Goal: Task Accomplishment & Management: Use online tool/utility

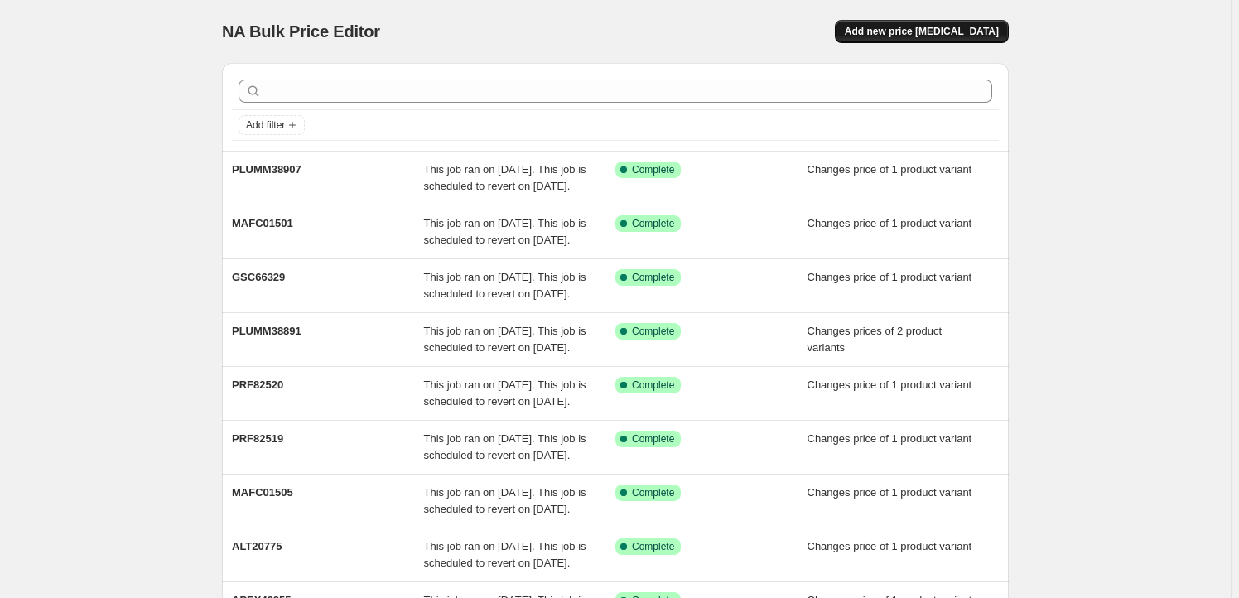
click at [954, 23] on button "Add new price [MEDICAL_DATA]" at bounding box center [922, 31] width 174 height 23
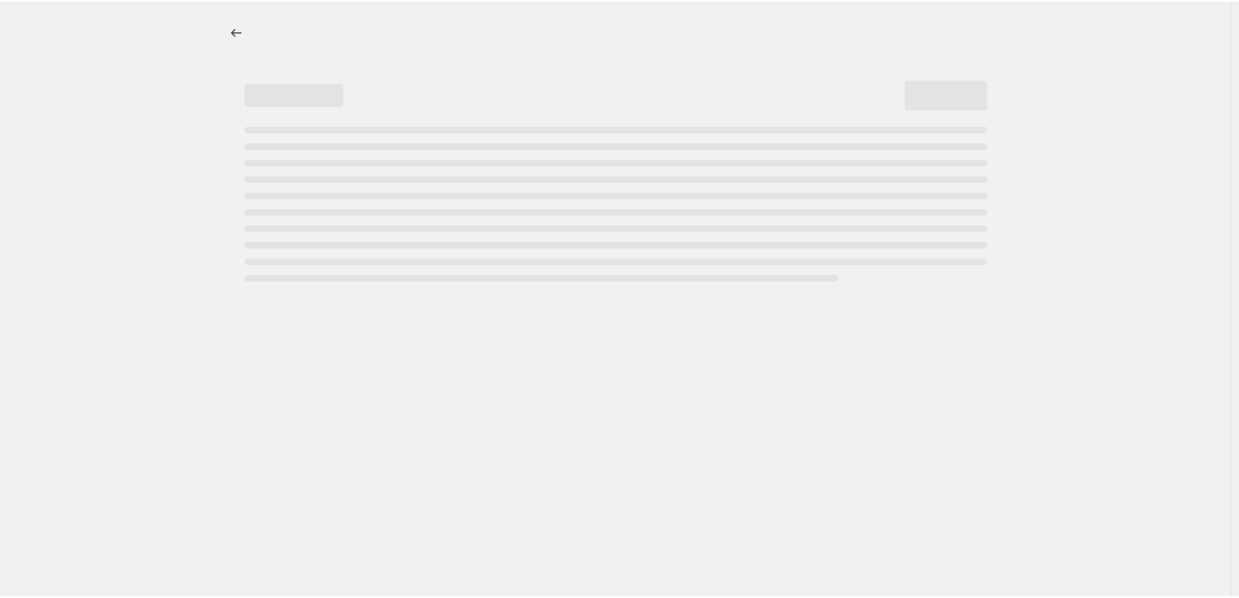
select select "percentage"
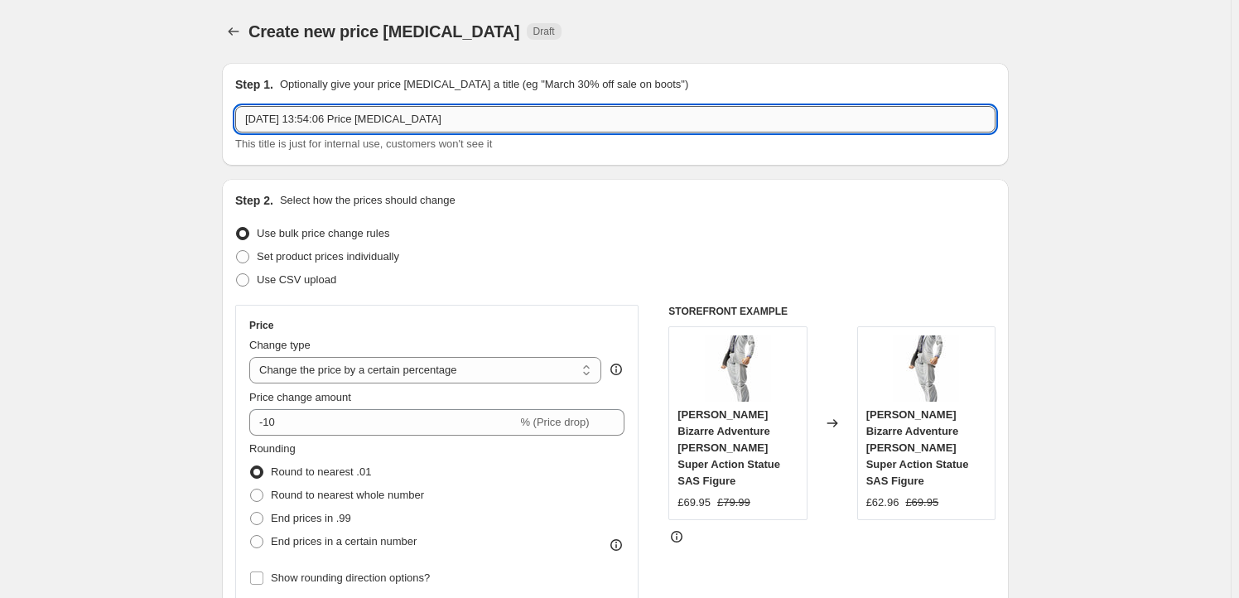
click at [431, 117] on input "[DATE] 13:54:06 Price [MEDICAL_DATA]" at bounding box center [615, 119] width 760 height 27
paste input "GSC66328"
type input "GSC66328"
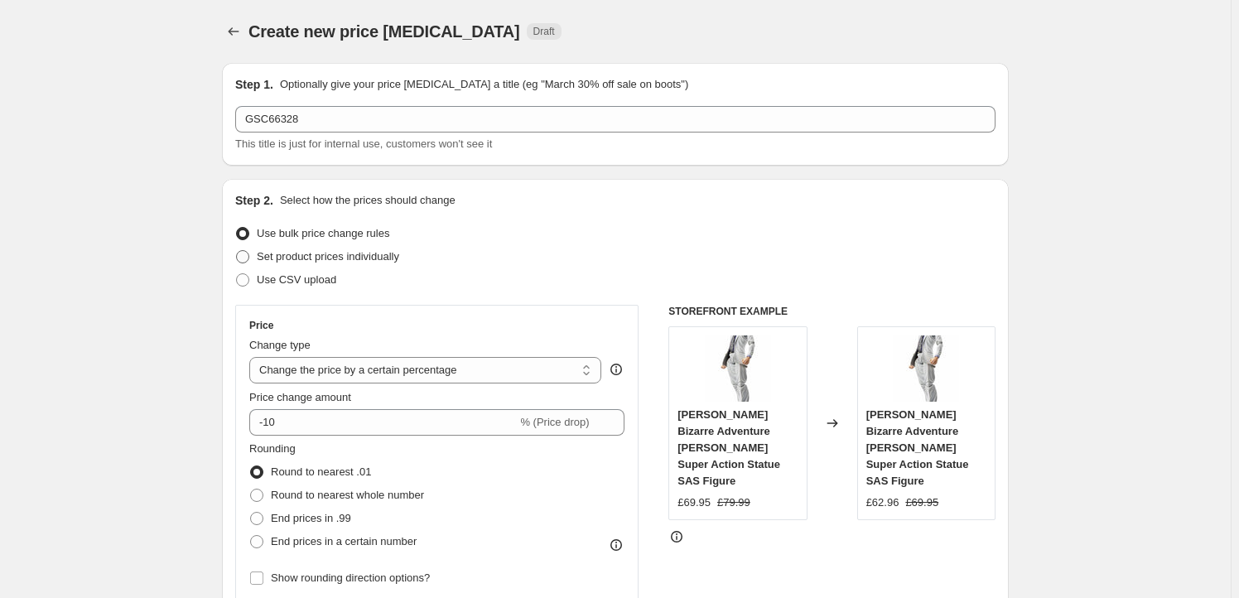
click at [323, 250] on span "Set product prices individually" at bounding box center [328, 256] width 142 height 12
click at [237, 250] on input "Set product prices individually" at bounding box center [236, 250] width 1 height 1
radio input "true"
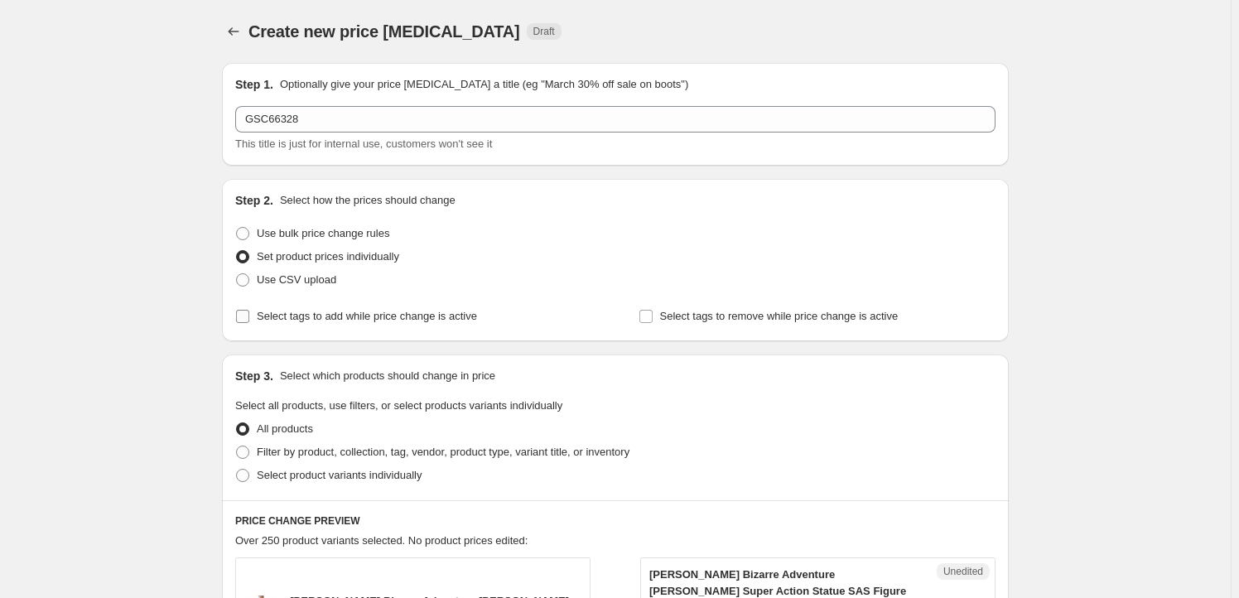
click at [313, 317] on span "Select tags to add while price change is active" at bounding box center [367, 316] width 220 height 12
click at [249, 317] on input "Select tags to add while price change is active" at bounding box center [242, 316] width 13 height 13
checkbox input "true"
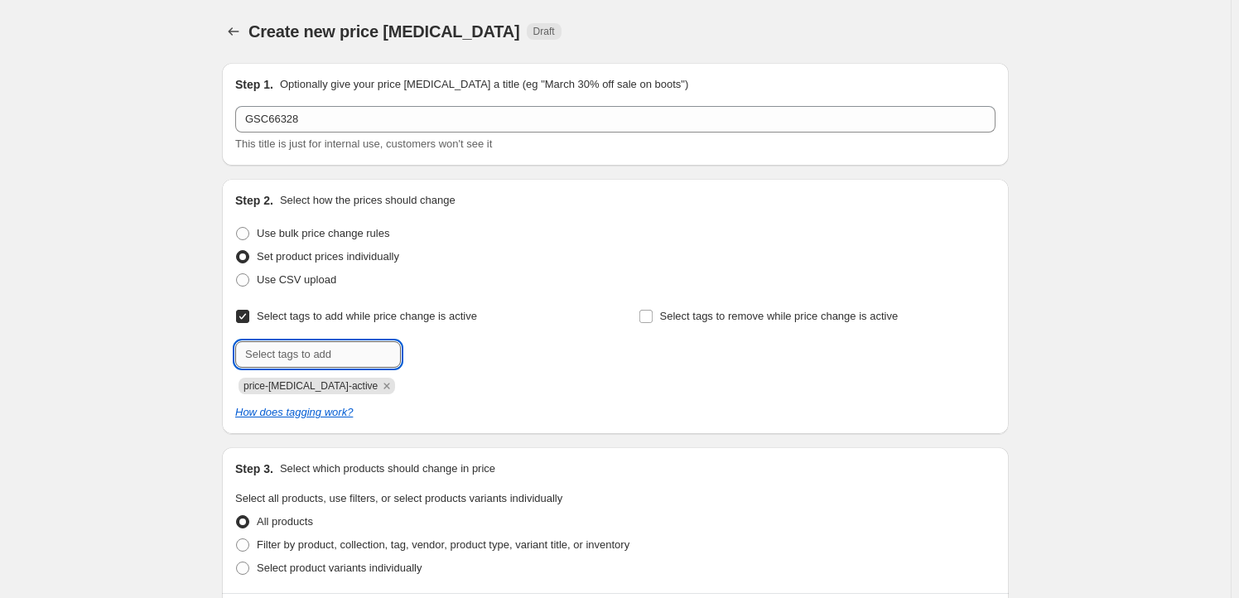
click at [302, 350] on input "text" at bounding box center [318, 354] width 166 height 27
type input "Milestone"
click at [473, 359] on button "Add Milestone" at bounding box center [449, 352] width 88 height 23
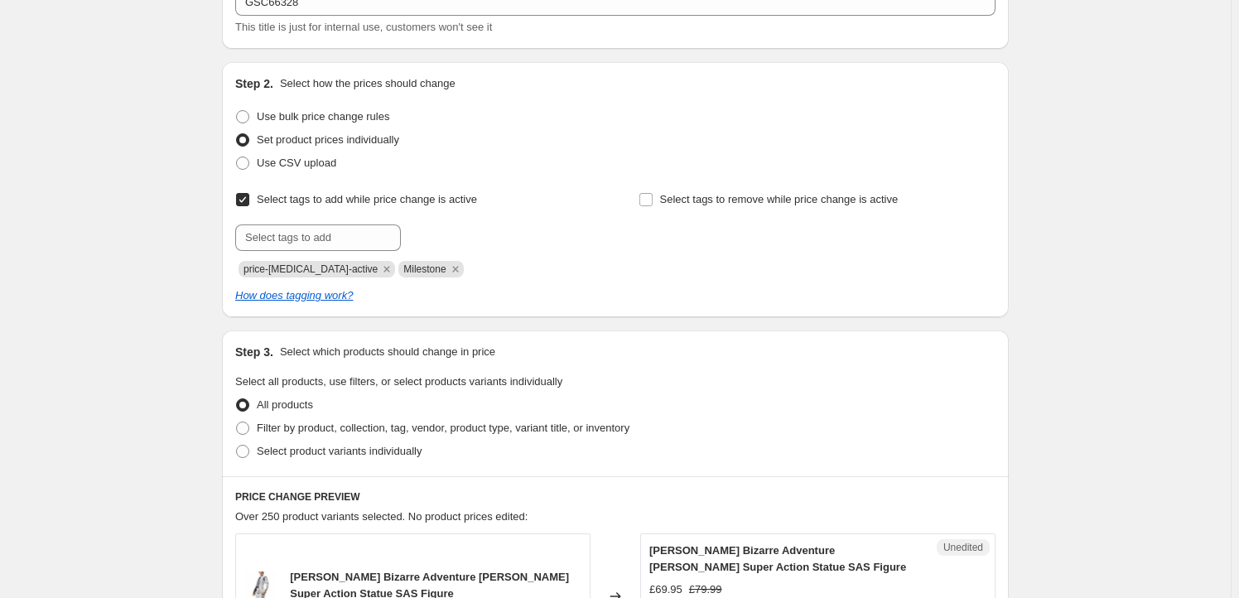
scroll to position [200, 0]
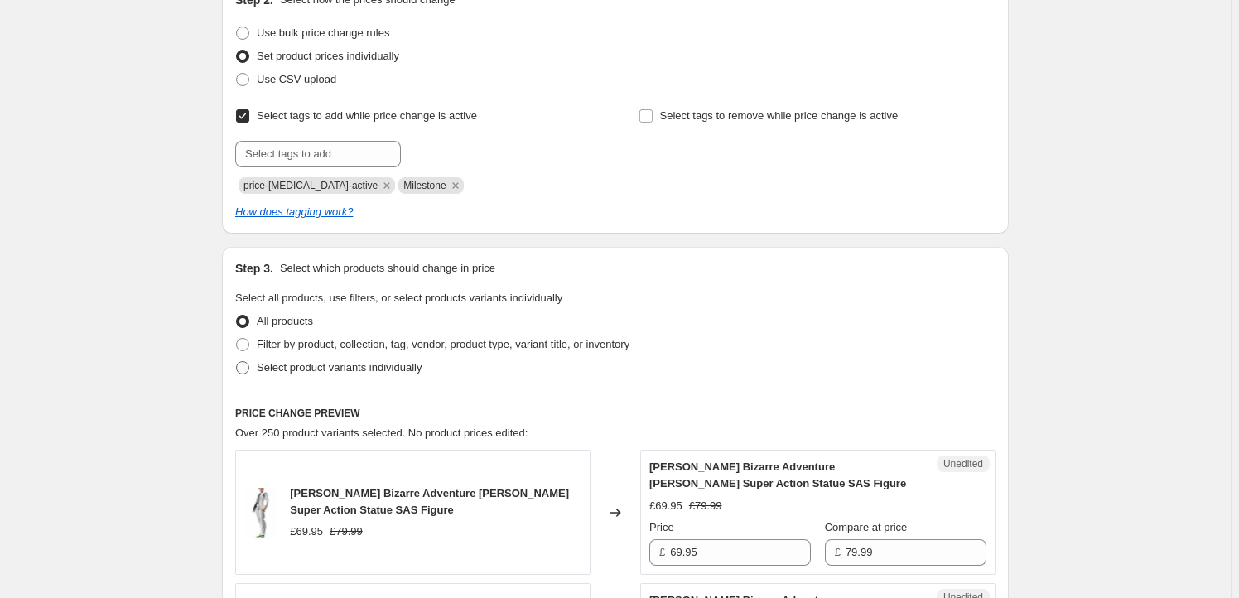
click at [367, 375] on span "Select product variants individually" at bounding box center [339, 367] width 165 height 17
click at [237, 362] on input "Select product variants individually" at bounding box center [236, 361] width 1 height 1
radio input "true"
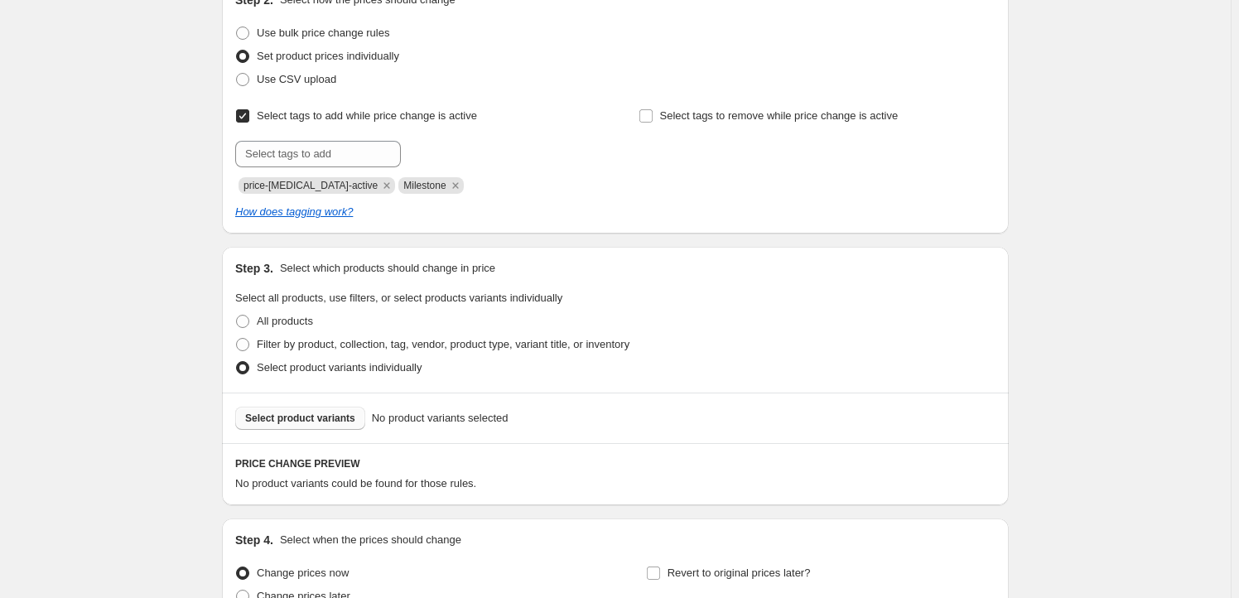
click at [321, 414] on span "Select product variants" at bounding box center [300, 418] width 110 height 13
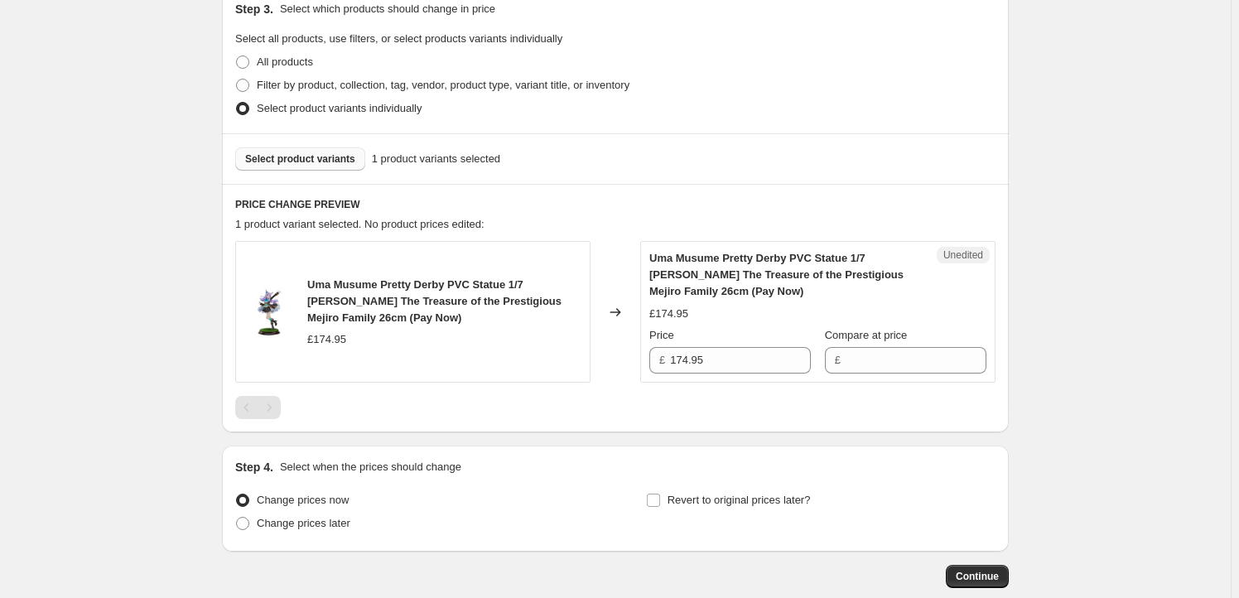
scroll to position [549, 0]
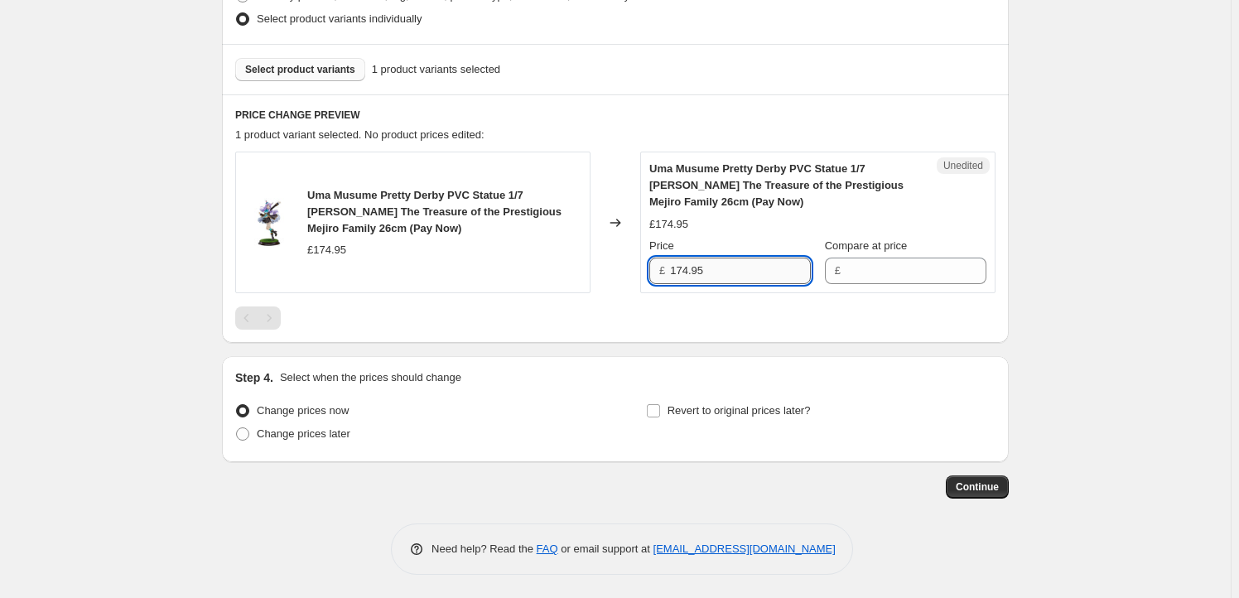
click at [726, 274] on input "174.95" at bounding box center [740, 271] width 141 height 27
type input "174.95"
click at [870, 272] on input "Compare at price" at bounding box center [916, 271] width 141 height 27
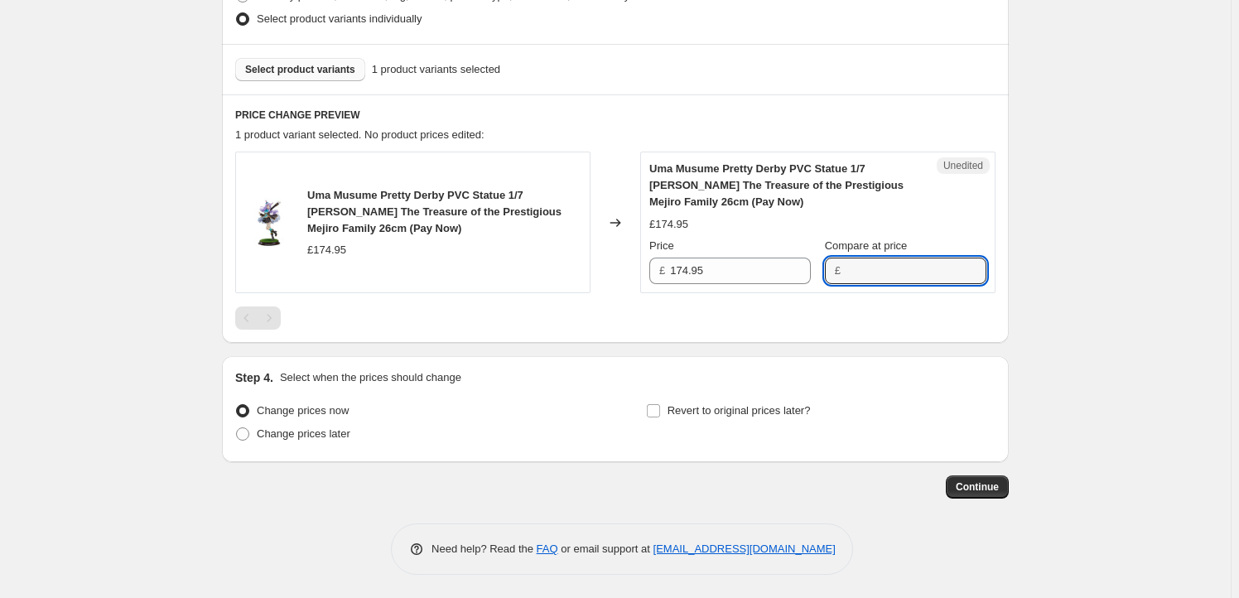
paste input "174.95"
type input "174.95"
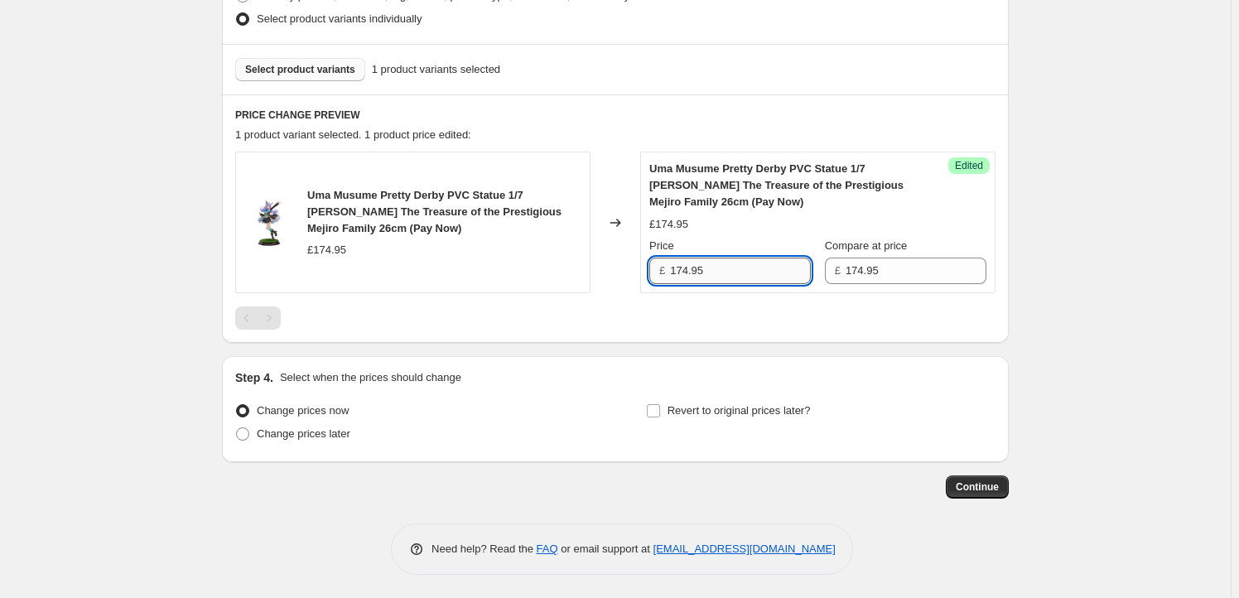
drag, startPoint x: 691, startPoint y: 270, endPoint x: 681, endPoint y: 269, distance: 10.0
click at [681, 269] on input "174.95" at bounding box center [740, 271] width 141 height 27
type input "169.95"
click at [721, 404] on span "Revert to original prices later?" at bounding box center [739, 410] width 143 height 12
click at [660, 404] on input "Revert to original prices later?" at bounding box center [653, 410] width 13 height 13
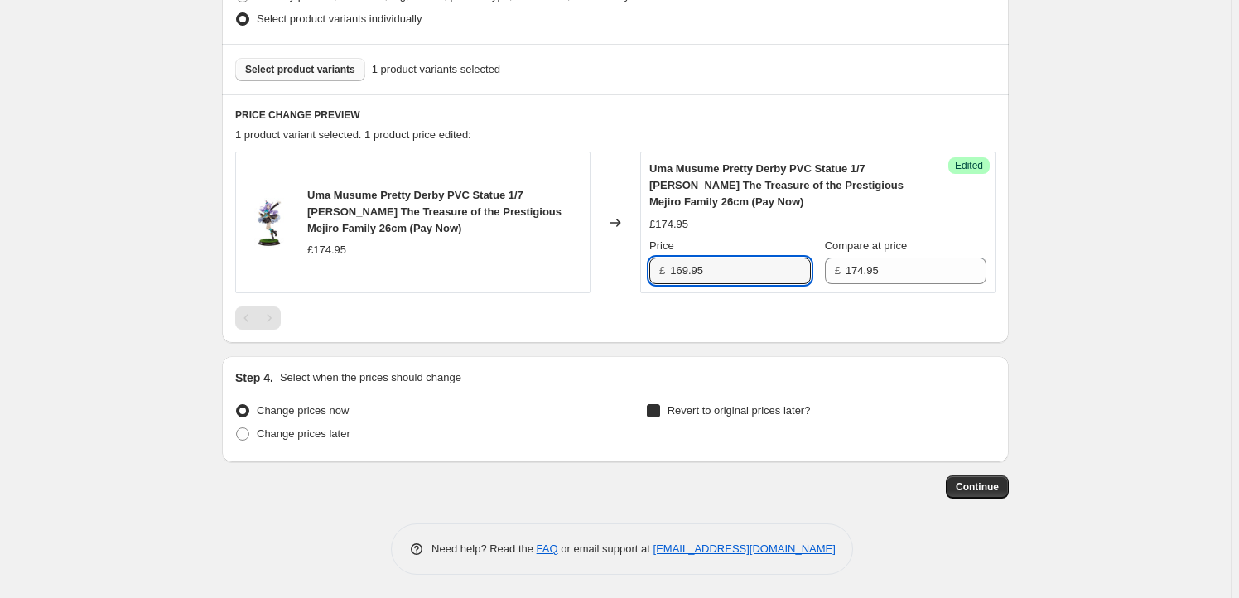
checkbox input "true"
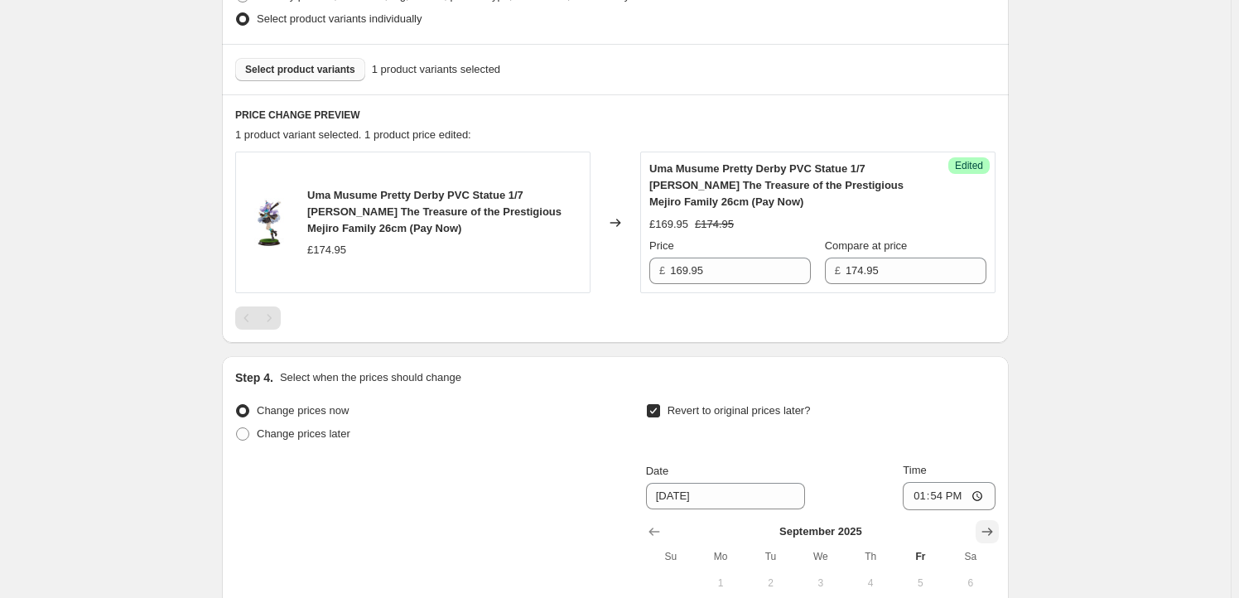
click at [982, 535] on icon "Show next month, October 2025" at bounding box center [987, 531] width 17 height 17
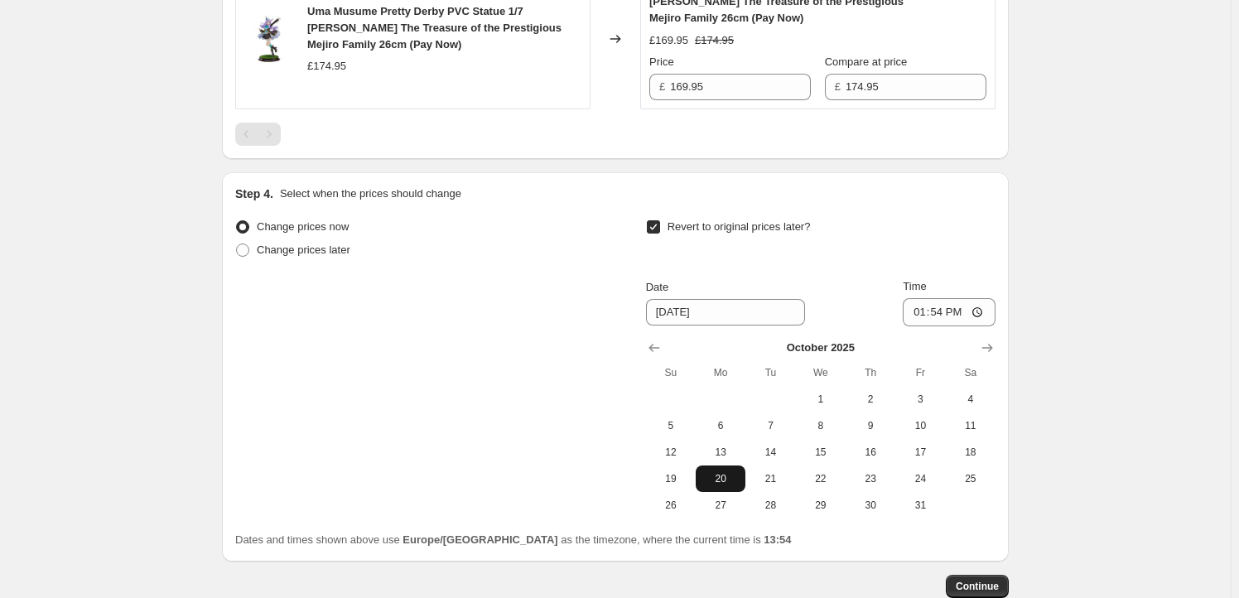
scroll to position [800, 0]
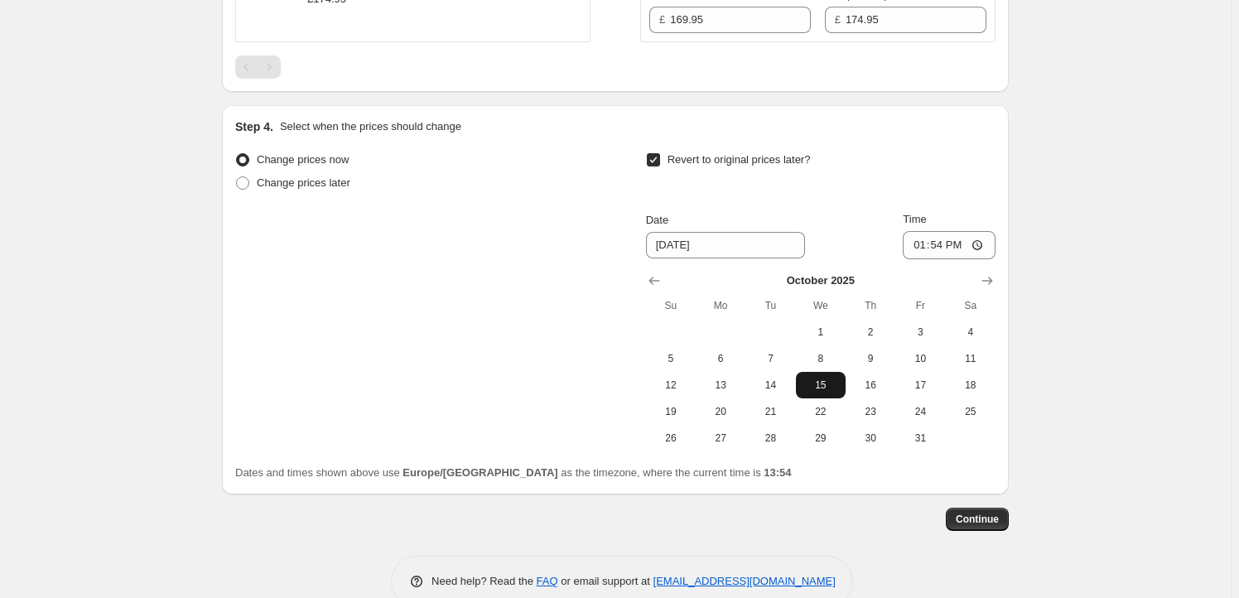
click at [829, 392] on button "15" at bounding box center [821, 385] width 50 height 27
type input "[DATE]"
click at [945, 242] on input "13:54" at bounding box center [949, 245] width 93 height 28
type input "23:59"
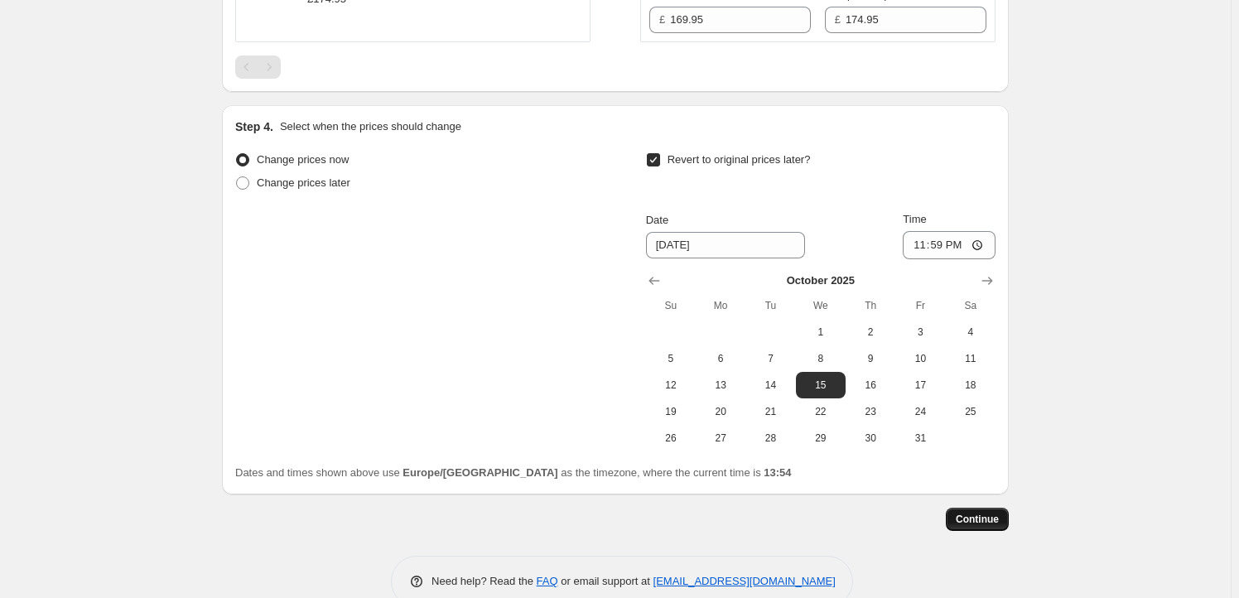
click at [981, 519] on span "Continue" at bounding box center [977, 519] width 43 height 13
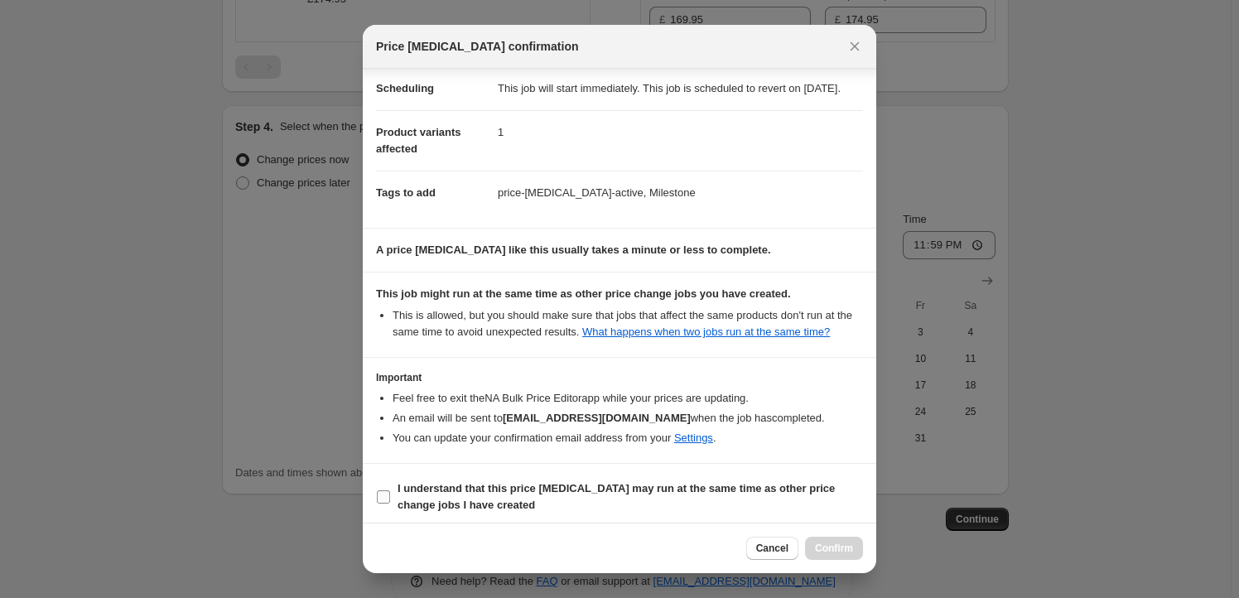
scroll to position [54, 0]
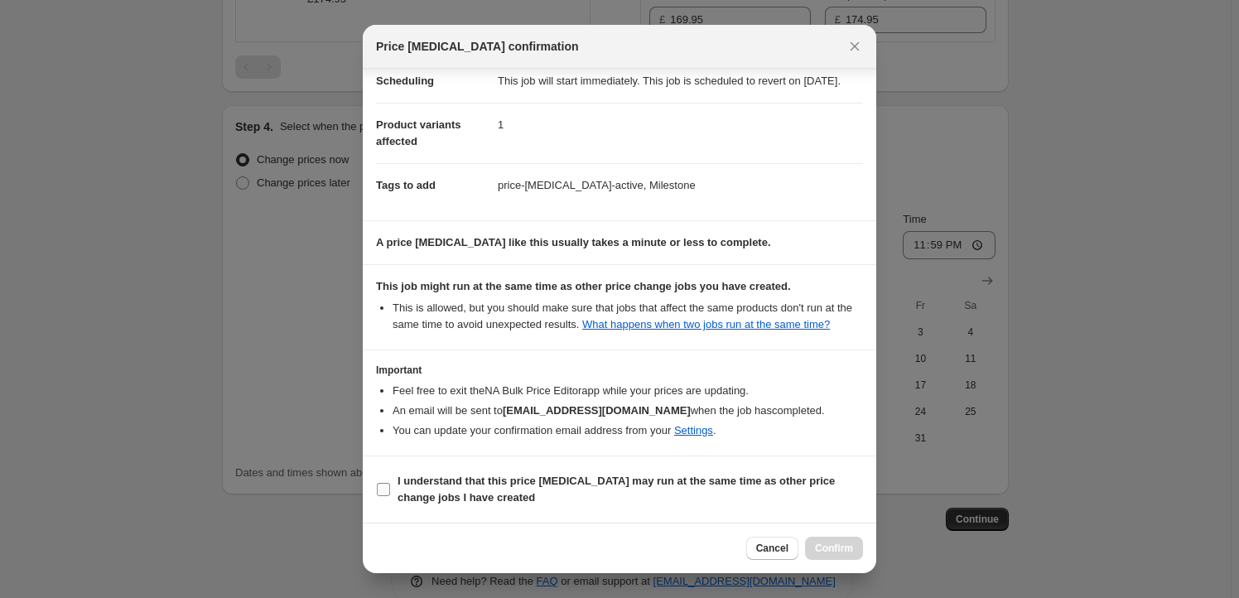
click at [469, 494] on b "I understand that this price [MEDICAL_DATA] may run at the same time as other p…" at bounding box center [616, 489] width 437 height 29
click at [390, 494] on input "I understand that this price [MEDICAL_DATA] may run at the same time as other p…" at bounding box center [383, 489] width 13 height 13
checkbox input "true"
click at [833, 552] on span "Confirm" at bounding box center [834, 548] width 38 height 13
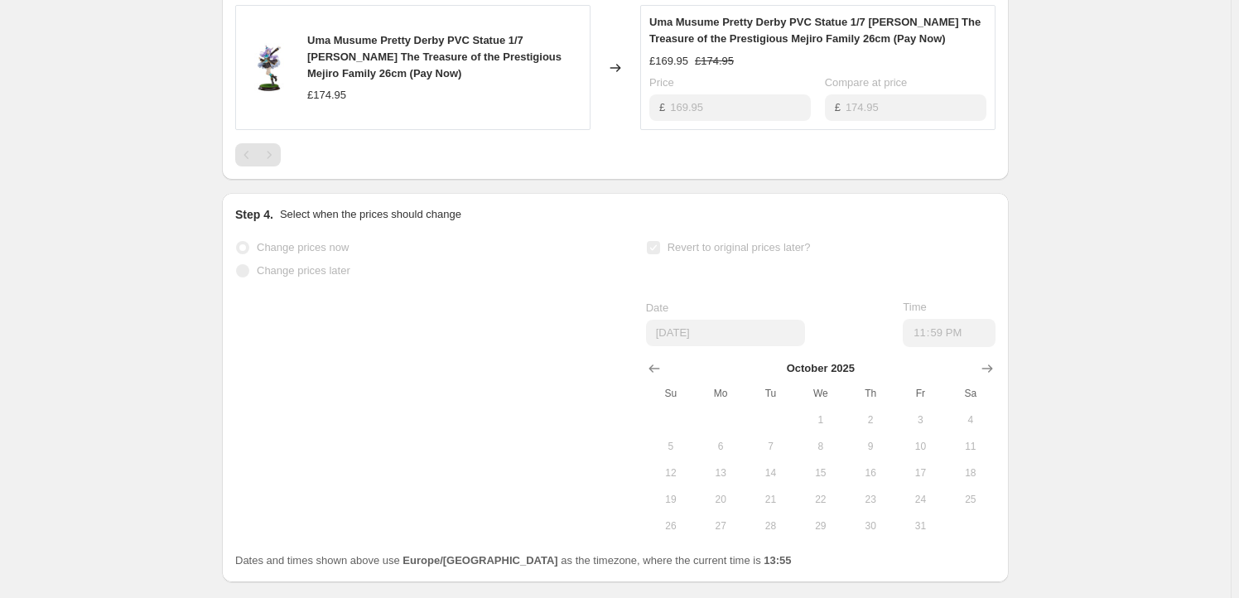
scroll to position [953, 0]
